Goal: Task Accomplishment & Management: Use online tool/utility

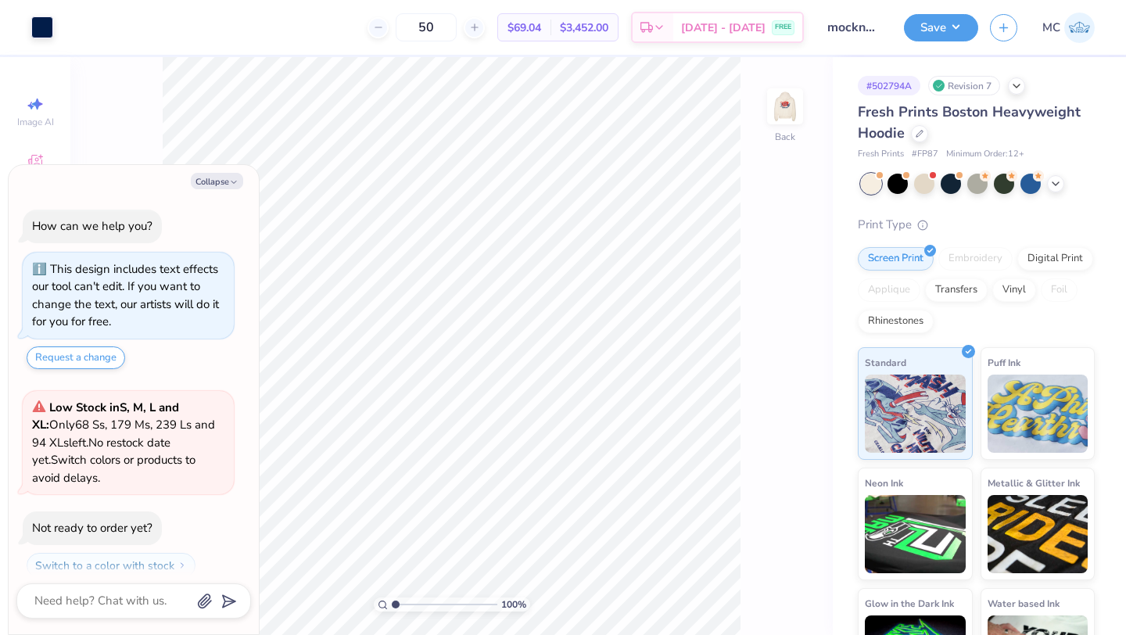
scroll to position [44, 0]
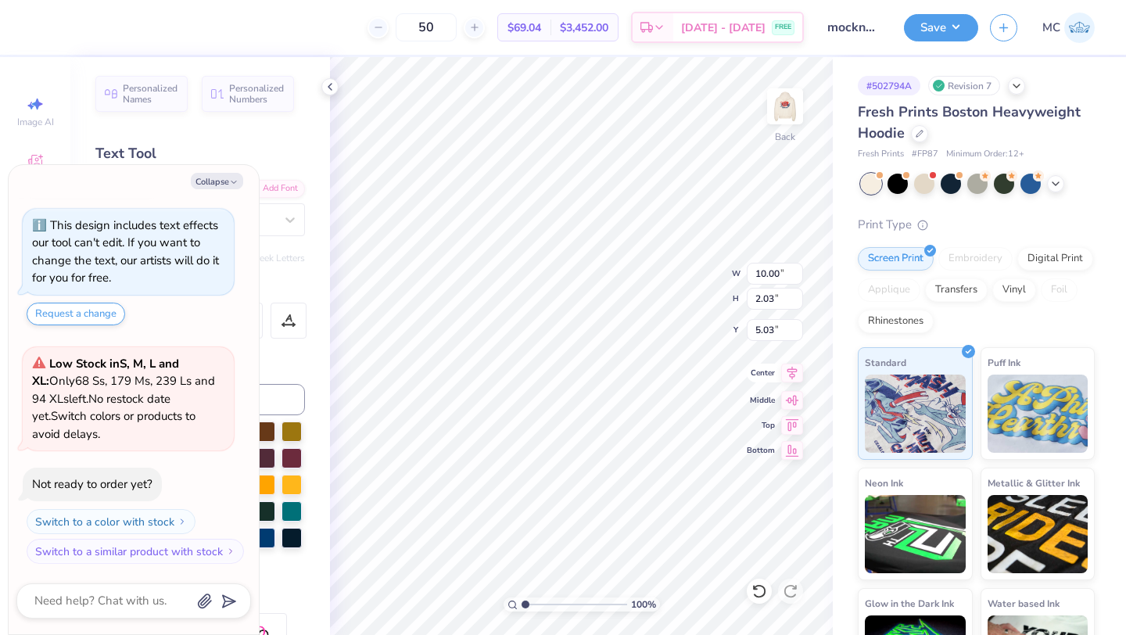
click at [790, 376] on icon at bounding box center [793, 373] width 10 height 13
click at [927, 29] on button "Save" at bounding box center [941, 25] width 74 height 27
type textarea "x"
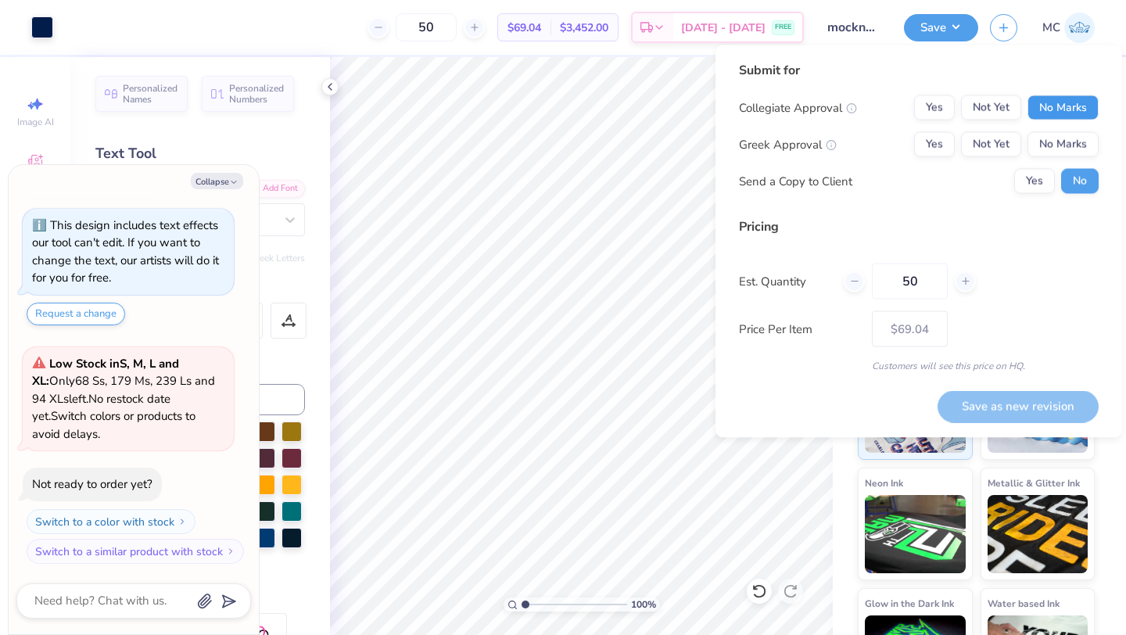
click at [1048, 113] on button "No Marks" at bounding box center [1063, 107] width 71 height 25
click at [928, 142] on button "Yes" at bounding box center [934, 144] width 41 height 25
click at [987, 408] on button "Save as new revision" at bounding box center [1018, 406] width 161 height 32
type input "$69.04"
type textarea "x"
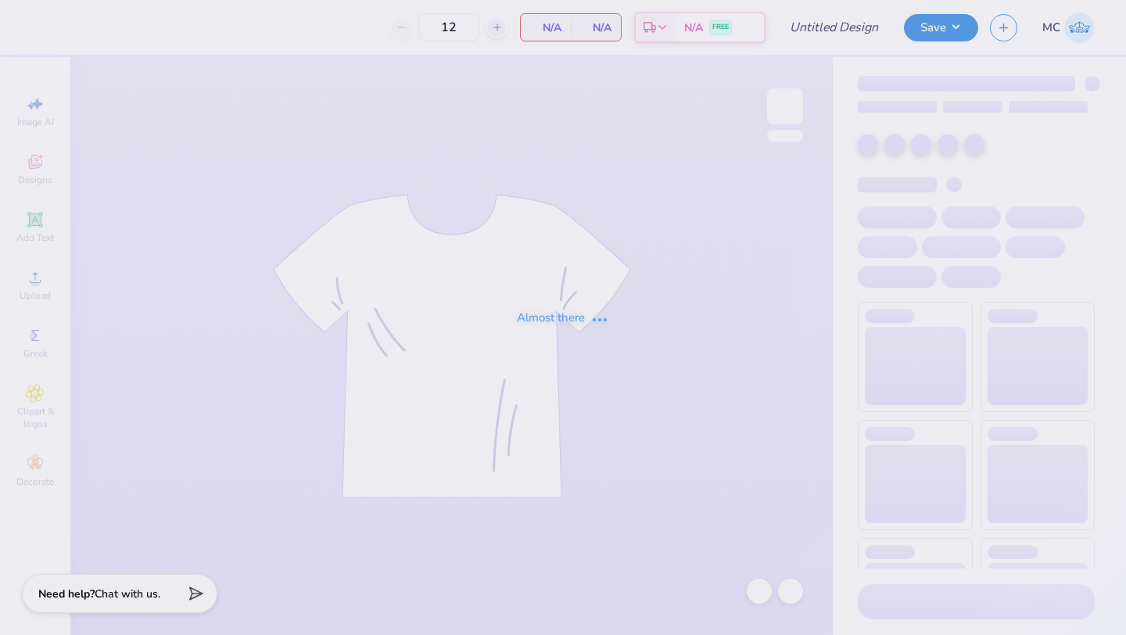
type input "50"
type input "mockneck #6"
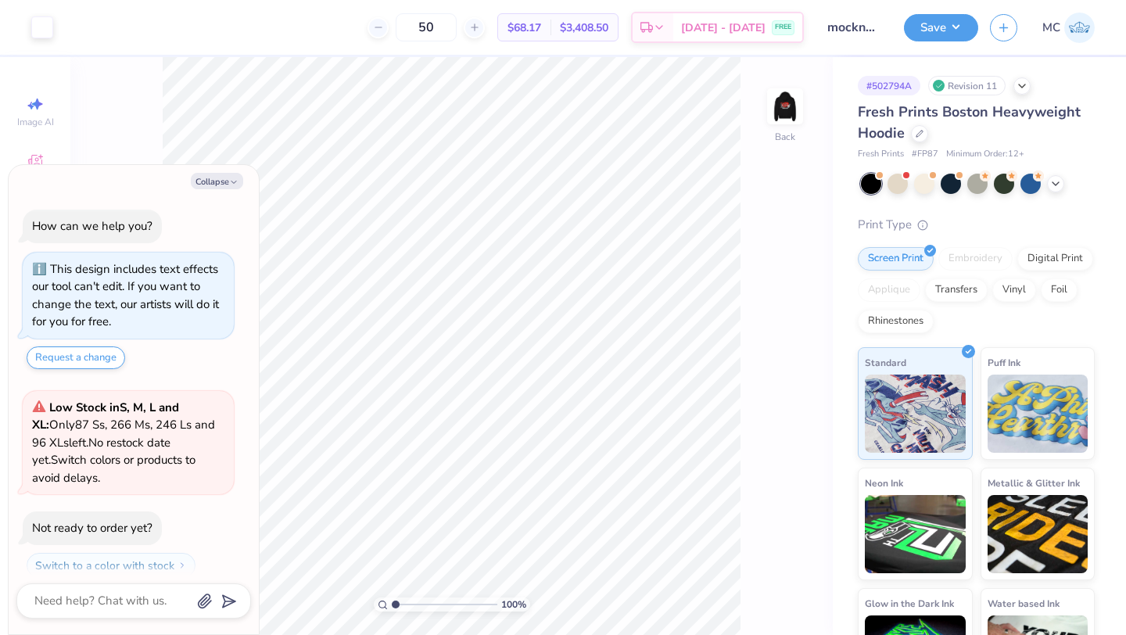
scroll to position [44, 0]
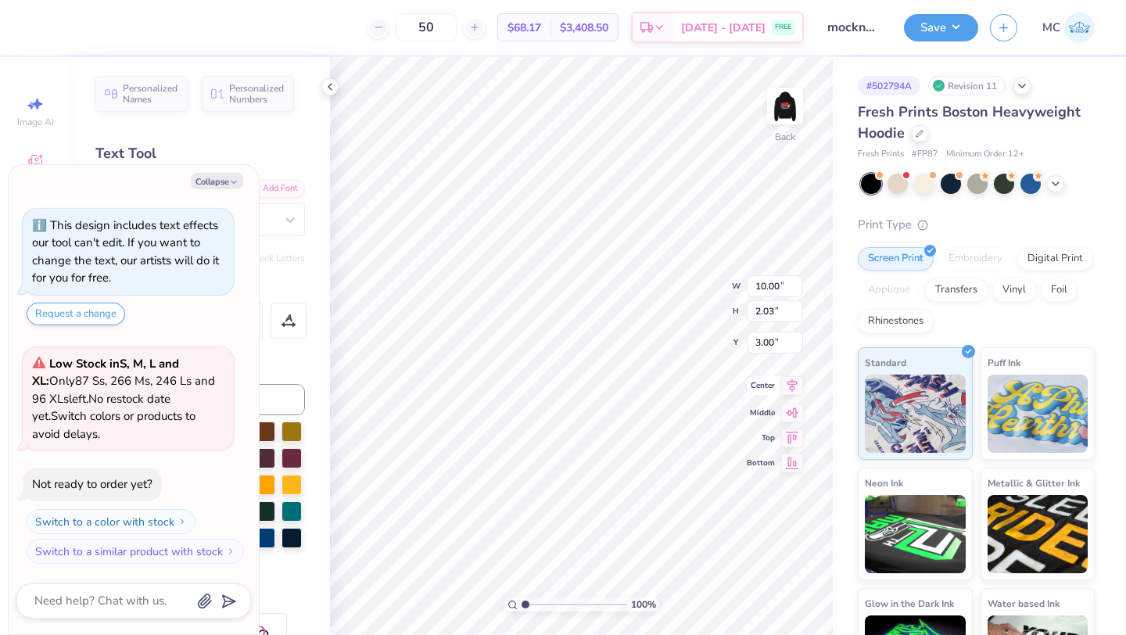
click at [791, 388] on icon at bounding box center [792, 385] width 22 height 19
type textarea "x"
type input "4.72"
click at [792, 374] on icon at bounding box center [793, 373] width 10 height 13
type textarea "x"
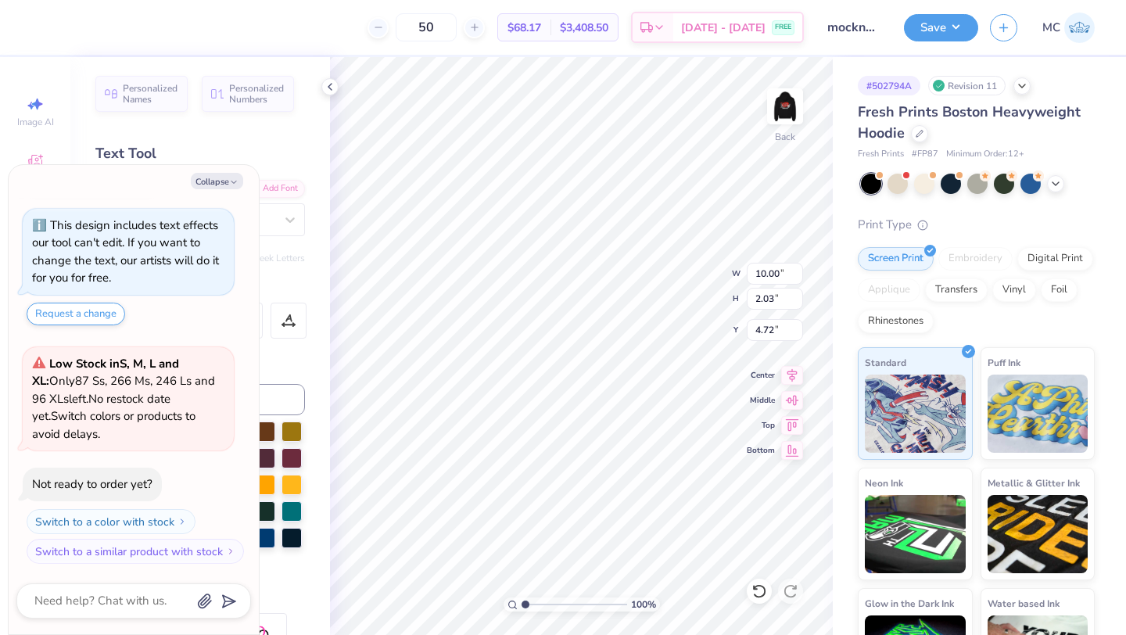
type textarea "chi omega"
type textarea "x"
type textarea "chi omega"
type textarea "x"
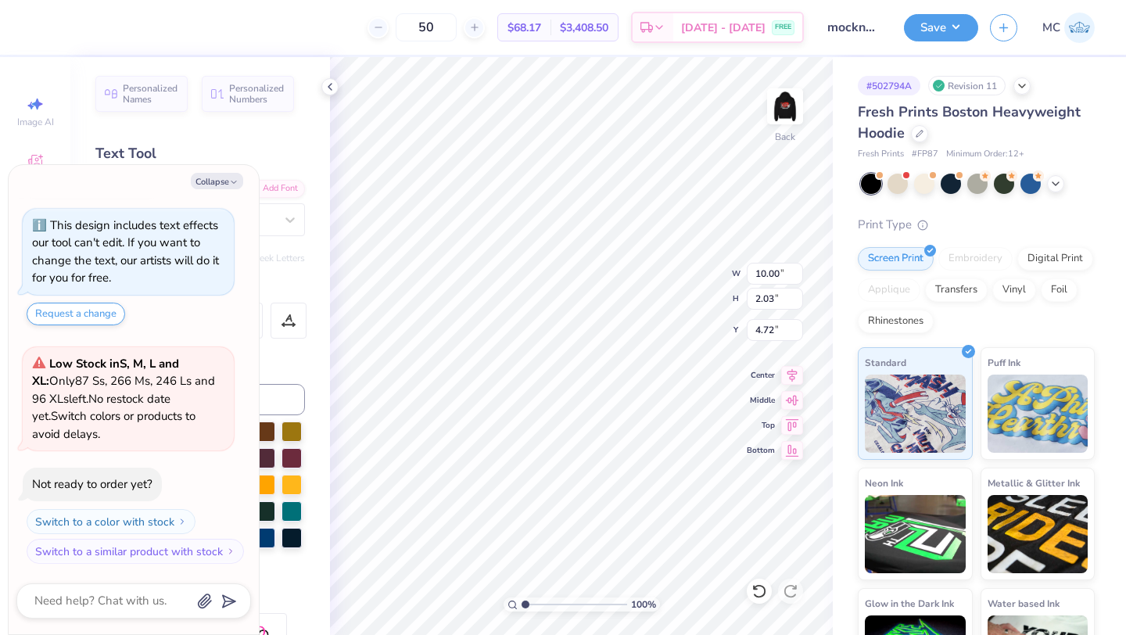
type textarea "chiomega"
type textarea "x"
type textarea "chi omega"
click at [791, 373] on icon at bounding box center [792, 373] width 22 height 19
click at [785, 109] on img at bounding box center [785, 106] width 63 height 63
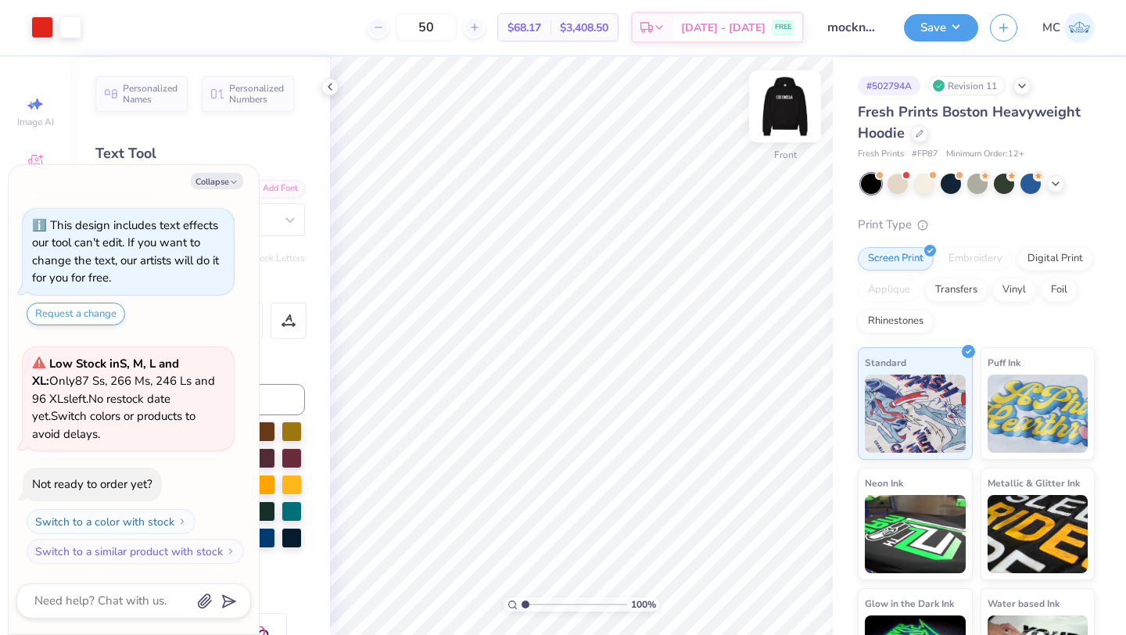
click at [785, 95] on img at bounding box center [785, 106] width 63 height 63
click at [934, 28] on button "Save" at bounding box center [941, 25] width 74 height 27
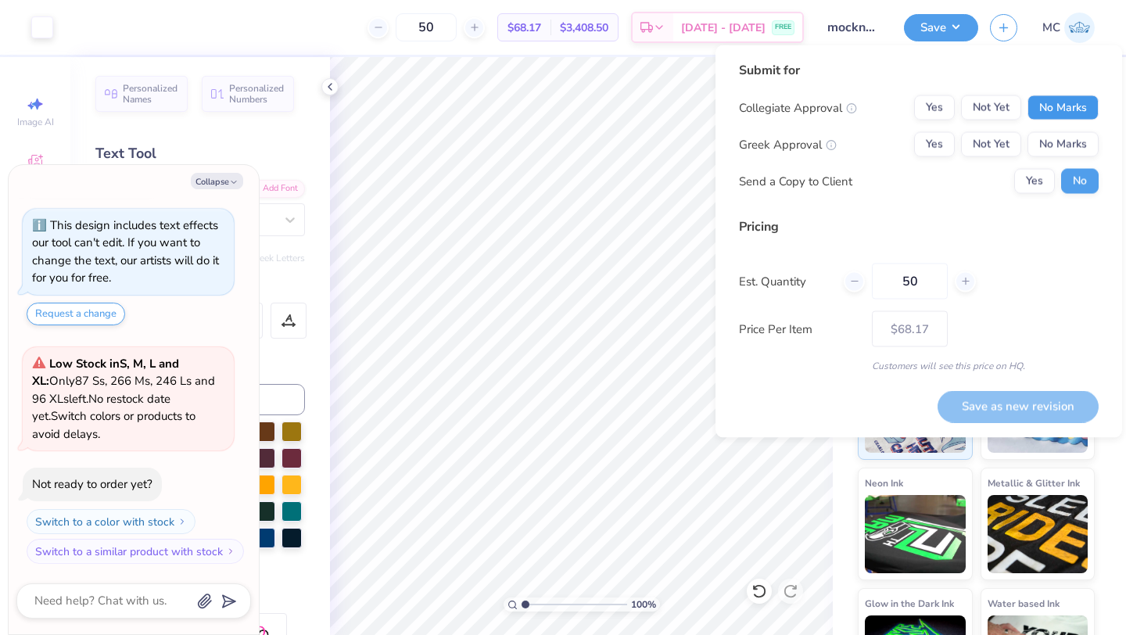
click at [1083, 110] on button "No Marks" at bounding box center [1063, 107] width 71 height 25
click at [933, 147] on button "Yes" at bounding box center [934, 144] width 41 height 25
click at [1037, 187] on button "Yes" at bounding box center [1035, 181] width 41 height 25
click at [1078, 181] on button "No" at bounding box center [1080, 181] width 38 height 25
type textarea "x"
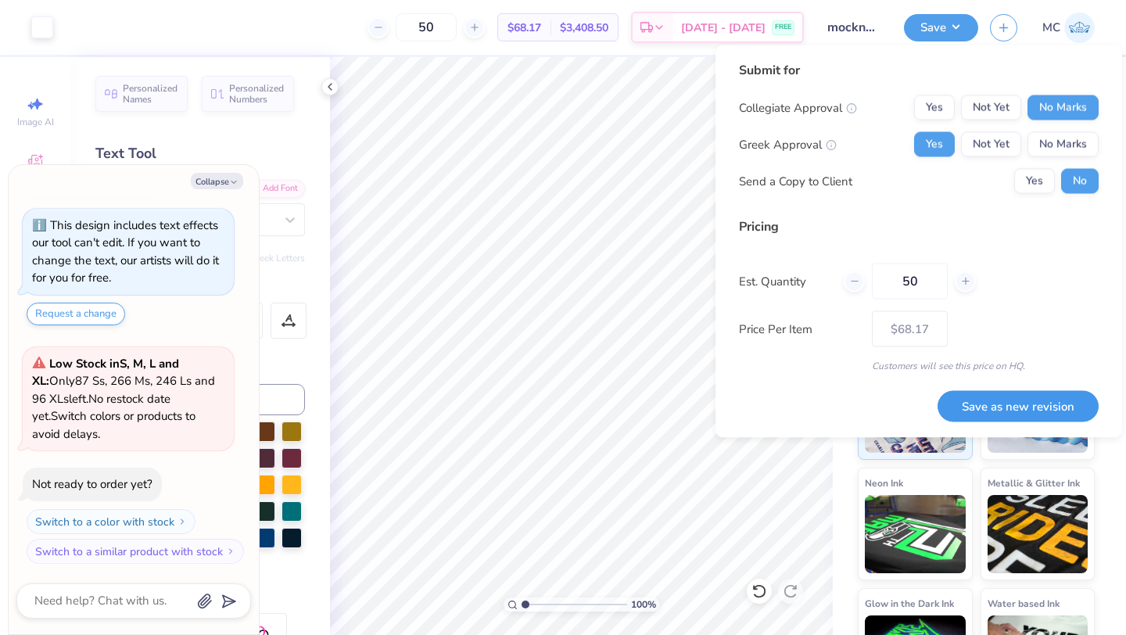
click at [1014, 404] on button "Save as new revision" at bounding box center [1018, 406] width 161 height 32
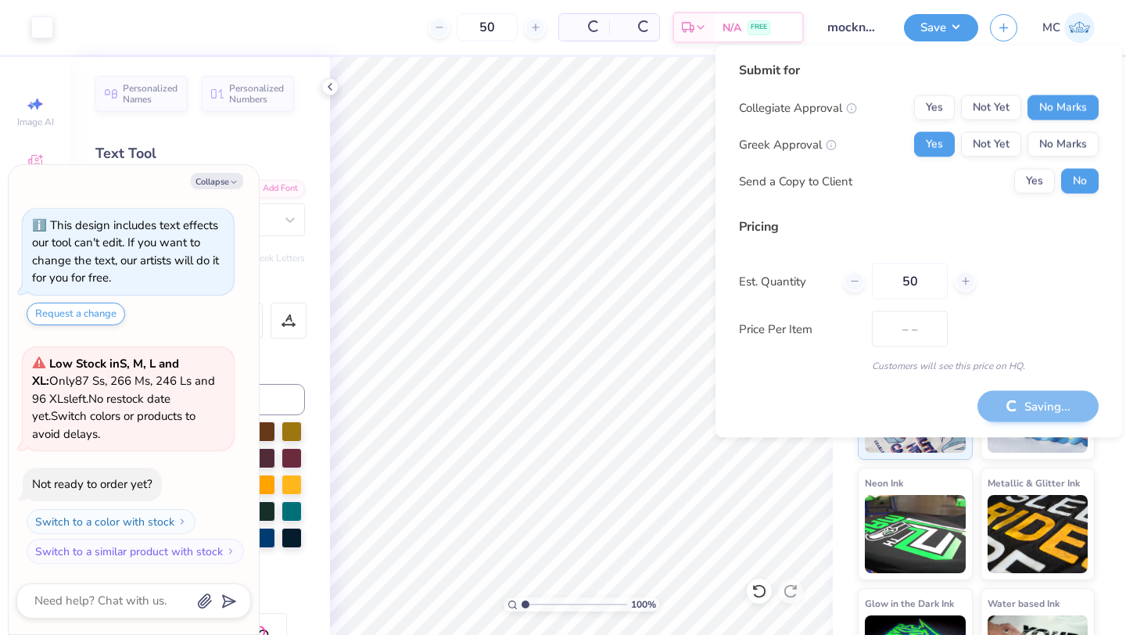
type input "$68.17"
type textarea "x"
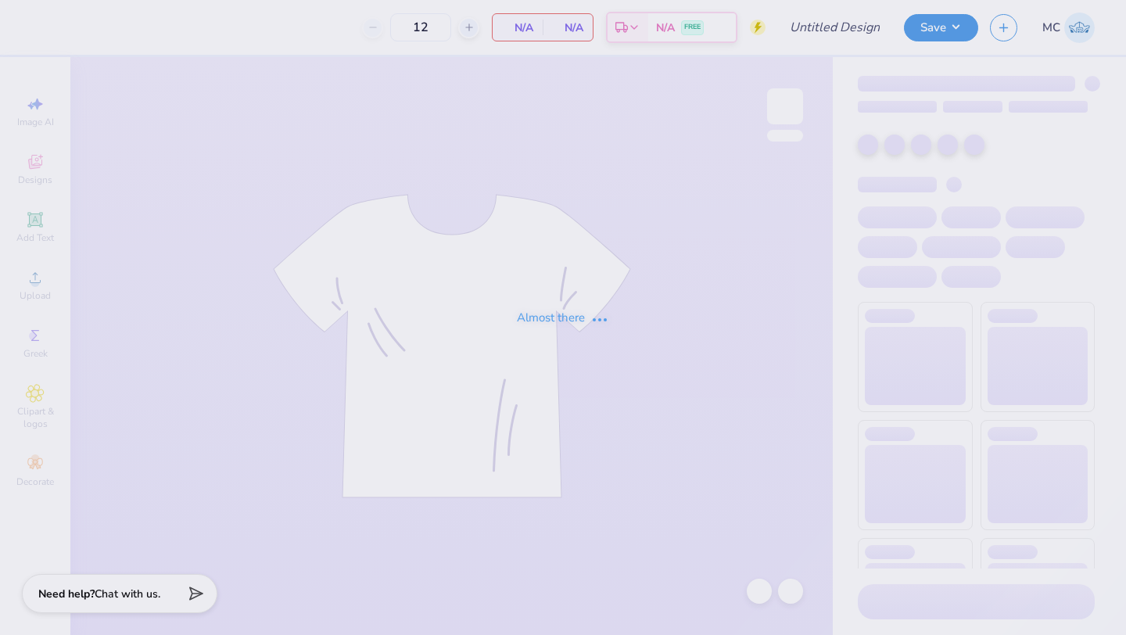
type input "mockneck #6"
type input "50"
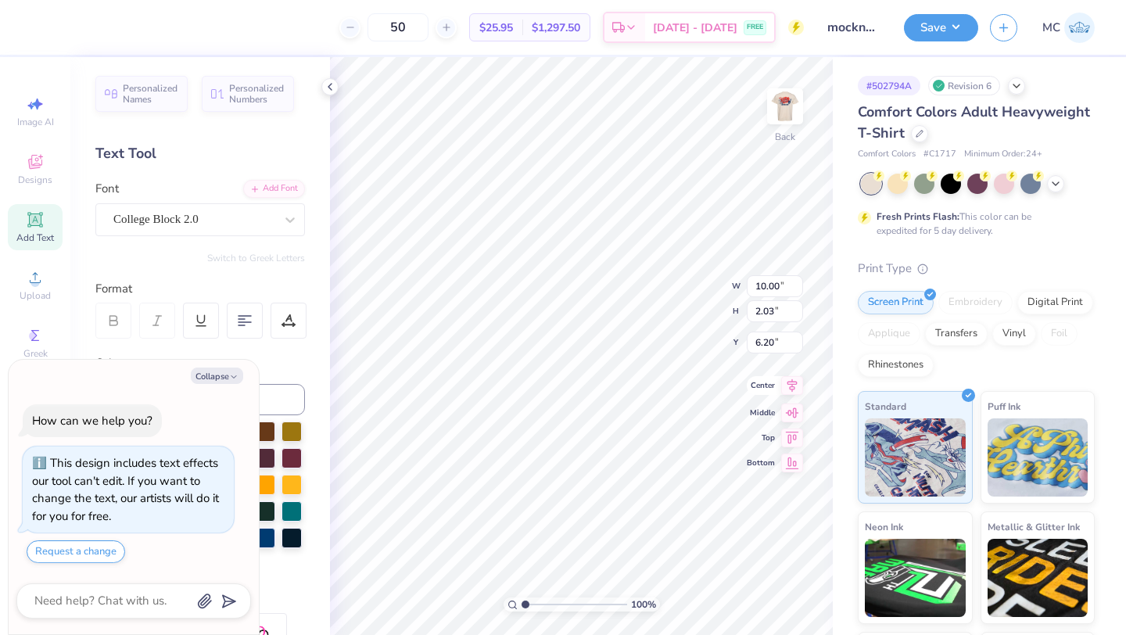
click at [788, 389] on icon at bounding box center [792, 385] width 22 height 19
type textarea "x"
type input "5.25"
click at [794, 372] on icon at bounding box center [792, 373] width 22 height 19
click at [788, 110] on img at bounding box center [785, 106] width 63 height 63
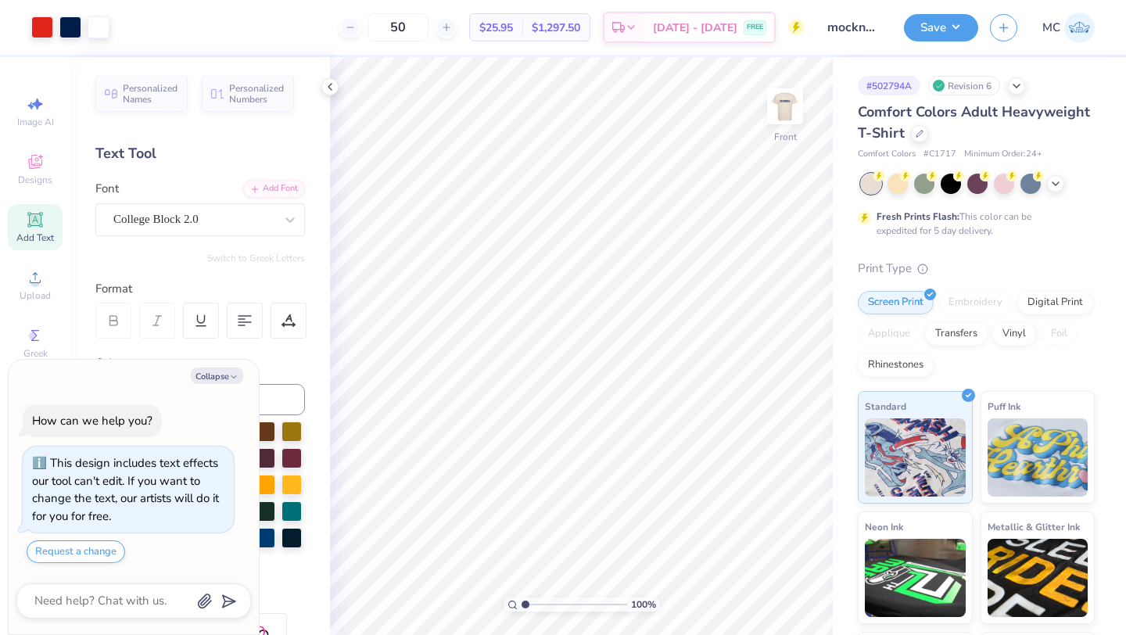
click at [788, 110] on img at bounding box center [785, 106] width 31 height 31
click at [925, 27] on button "Save" at bounding box center [941, 25] width 74 height 27
type textarea "x"
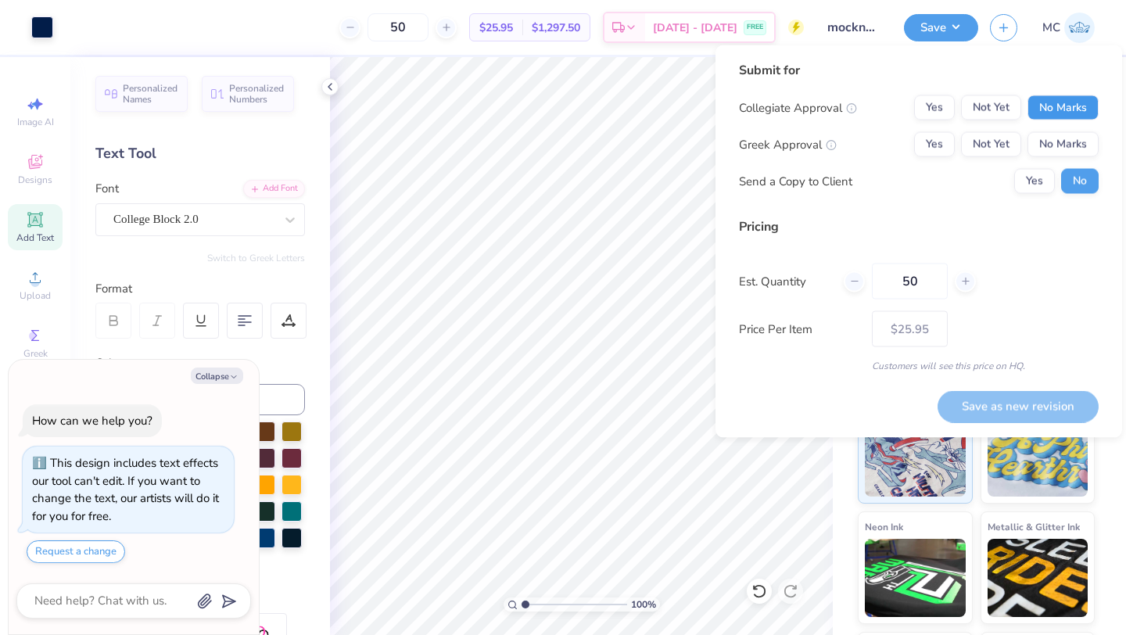
click at [1070, 111] on button "No Marks" at bounding box center [1063, 107] width 71 height 25
click at [904, 144] on div "Greek Approval Yes Not Yet No Marks" at bounding box center [919, 144] width 360 height 25
click at [919, 145] on button "Yes" at bounding box center [934, 144] width 41 height 25
click at [994, 408] on button "Save as new revision" at bounding box center [1018, 406] width 161 height 32
type input "$25.95"
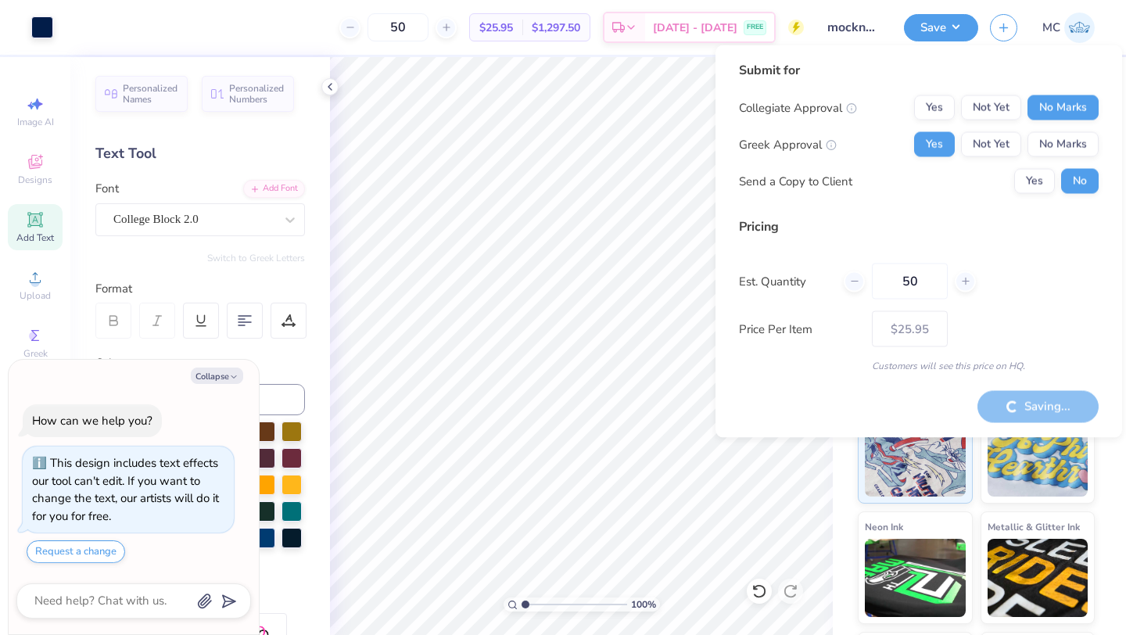
type textarea "x"
